Goal: Browse casually

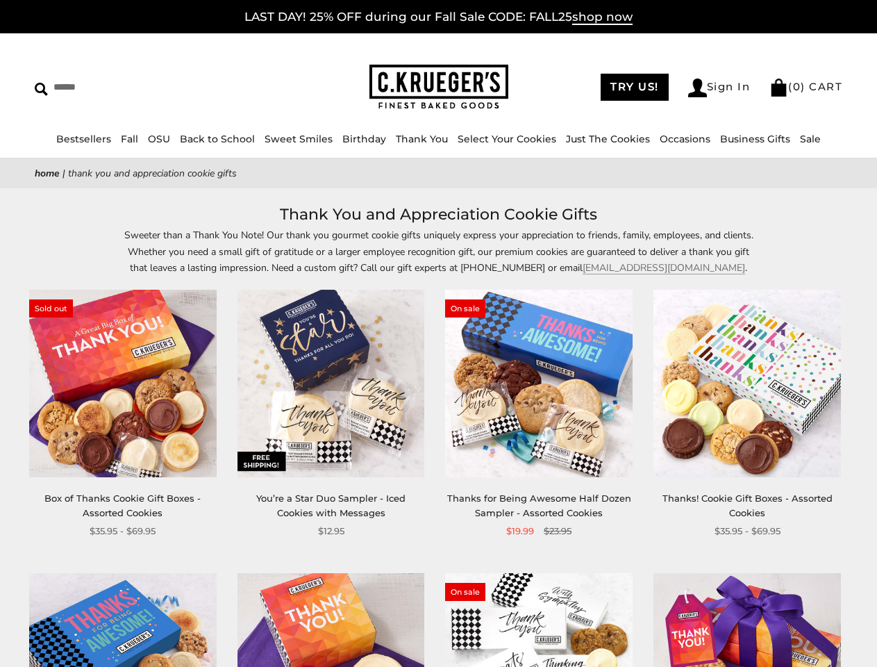
click at [438, 333] on div "**********" at bounding box center [528, 414] width 208 height 249
click at [127, 87] on input "Search" at bounding box center [127, 87] width 185 height 22
click at [660, 139] on link "Occasions" at bounding box center [685, 139] width 51 height 13
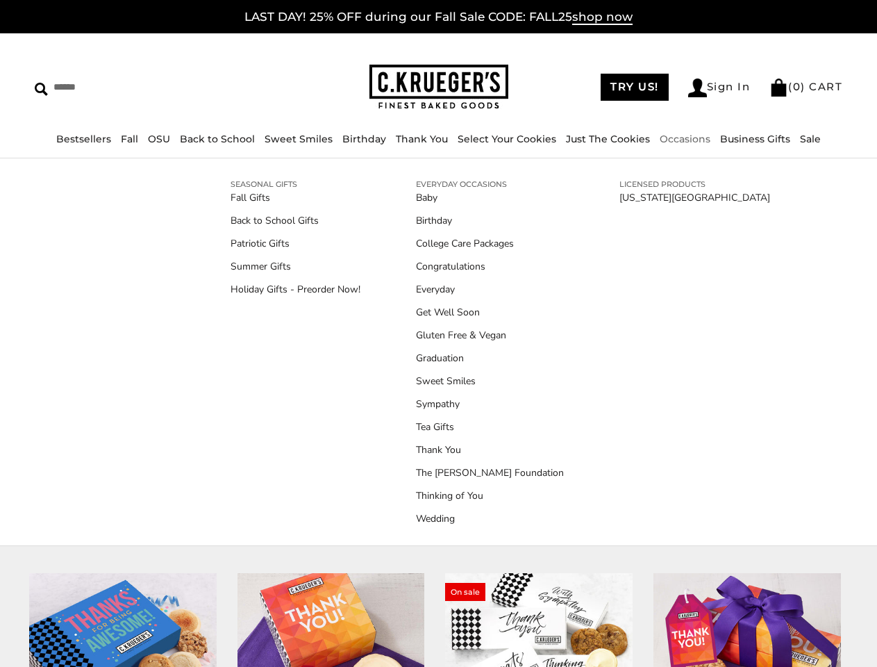
click at [438, 434] on div "**********" at bounding box center [528, 414] width 208 height 249
